Goal: Communication & Community: Connect with others

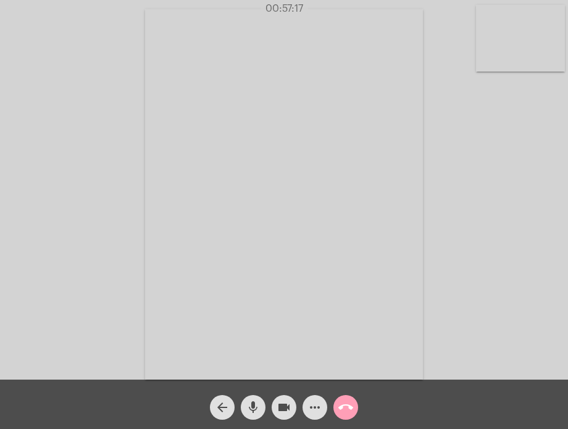
click at [348, 406] on mat-icon "call_end" at bounding box center [345, 407] width 15 height 15
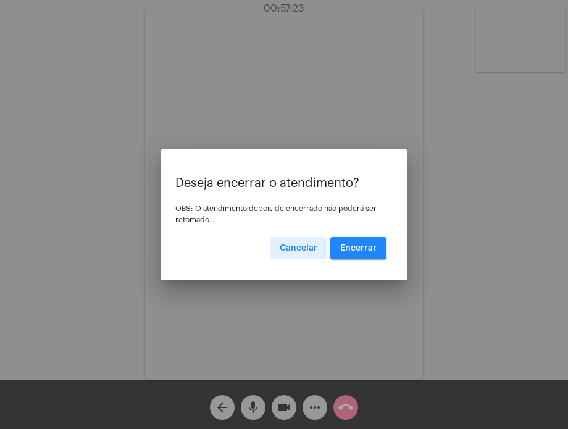
click at [351, 250] on span "Encerrar" at bounding box center [358, 248] width 36 height 9
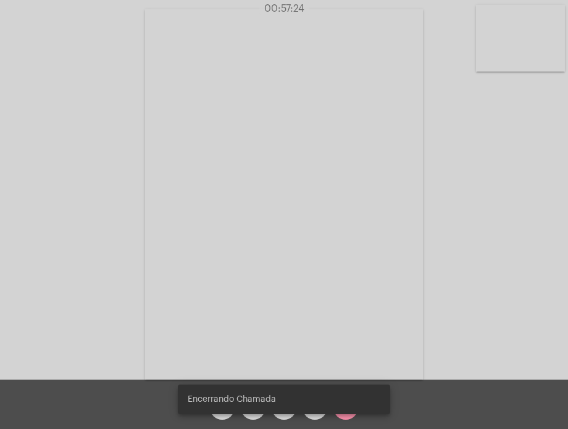
click at [351, 250] on video at bounding box center [284, 194] width 278 height 370
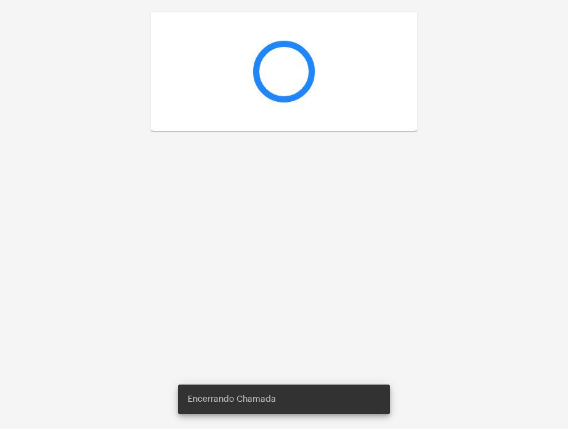
click at [351, 250] on div at bounding box center [284, 214] width 568 height 429
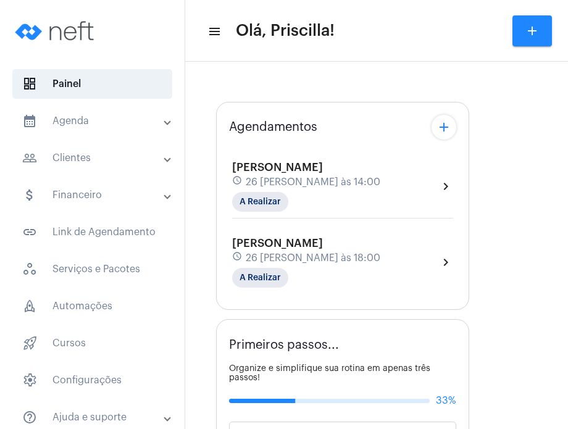
type input "[URL][DOMAIN_NAME][PERSON_NAME][PERSON_NAME]"
